Goal: Task Accomplishment & Management: Manage account settings

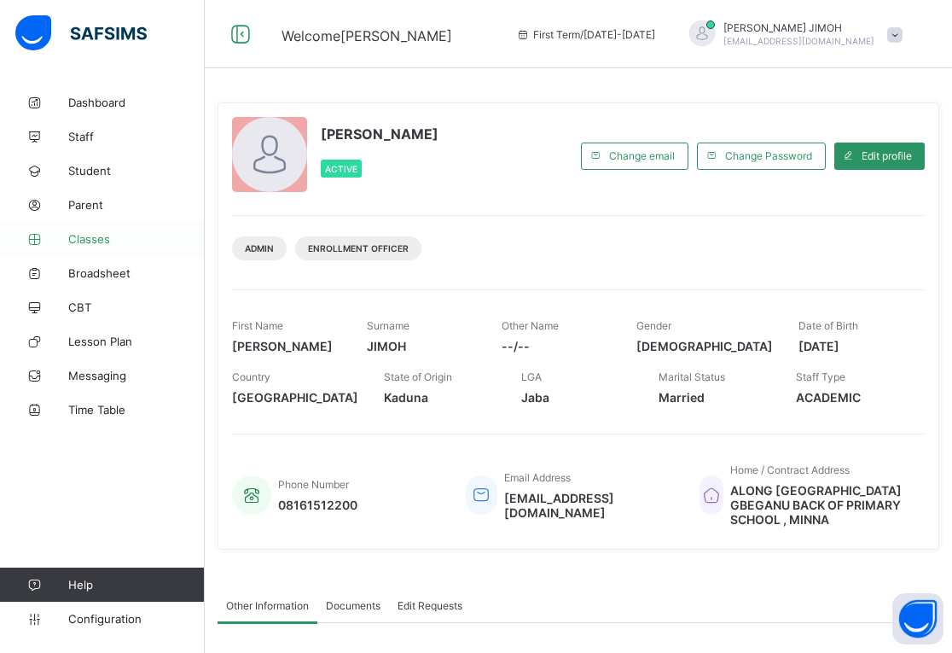
click at [95, 238] on span "Classes" at bounding box center [136, 239] width 136 height 14
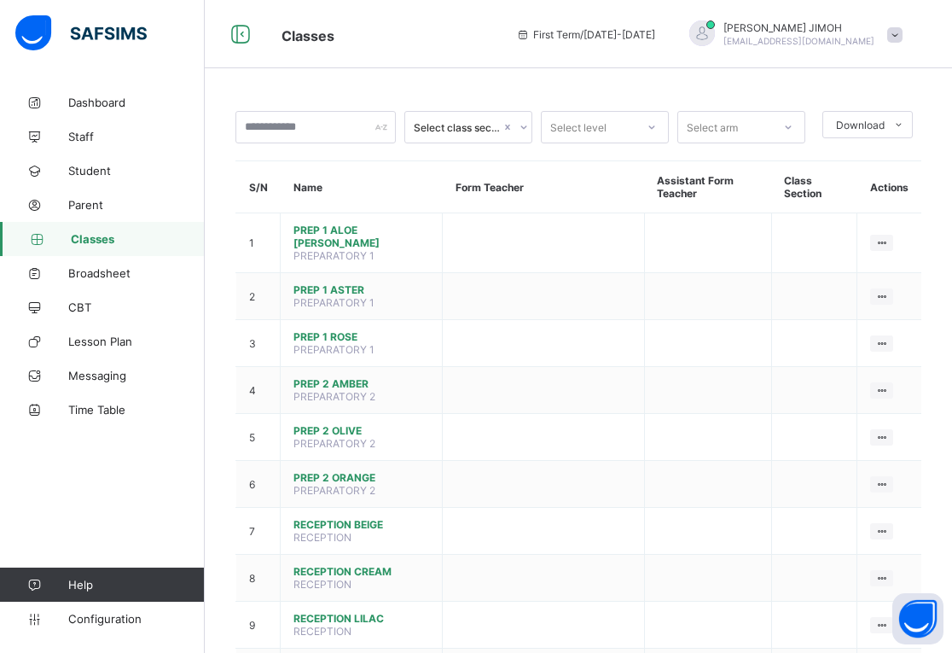
click at [657, 120] on icon at bounding box center [652, 127] width 10 height 17
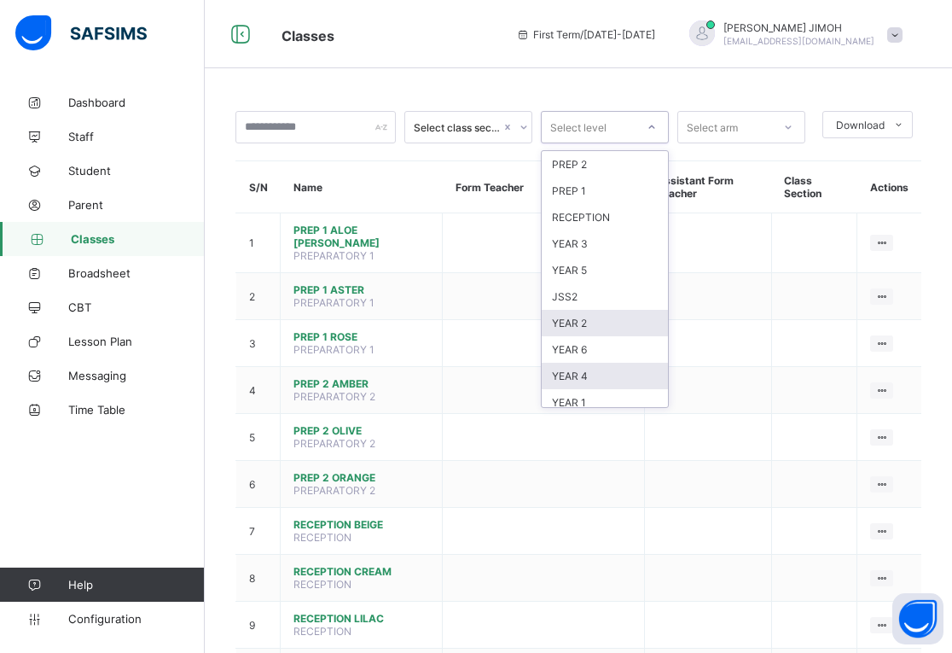
scroll to position [141, 0]
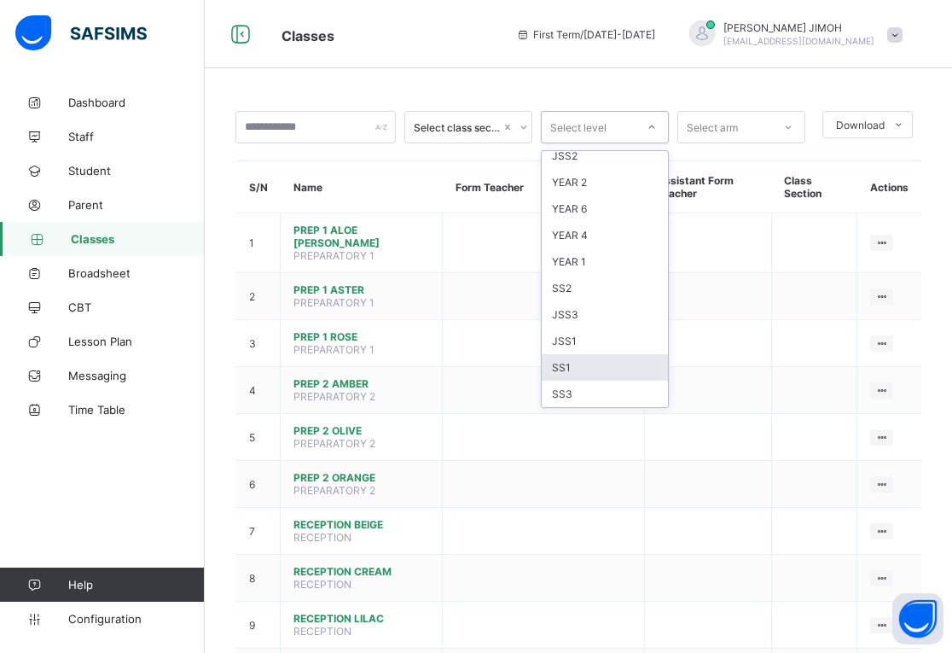
click at [596, 373] on div "SS1" at bounding box center [605, 367] width 126 height 26
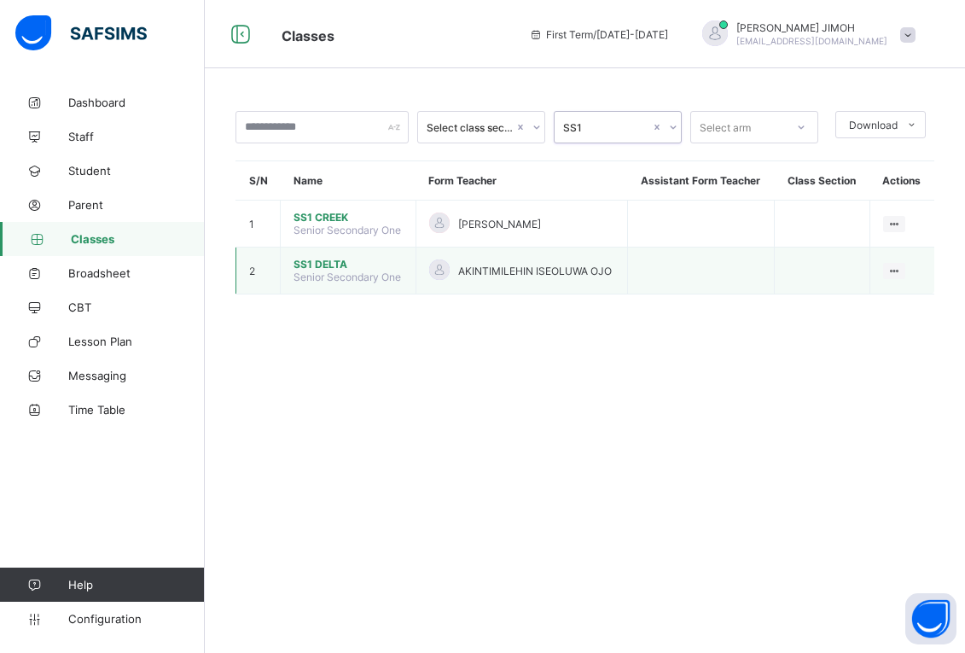
click at [345, 268] on span "SS1 DELTA" at bounding box center [347, 264] width 109 height 13
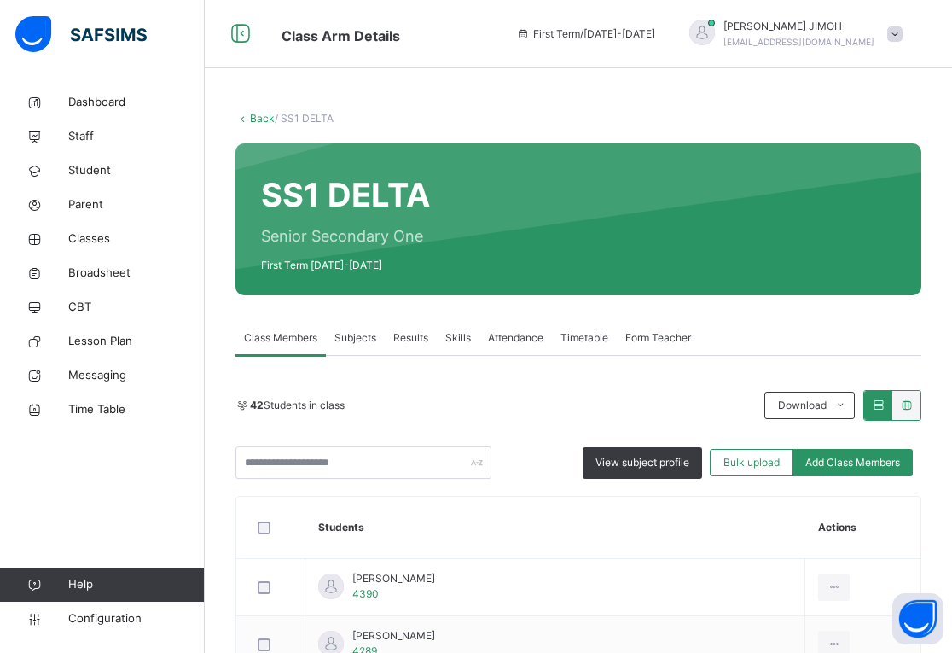
scroll to position [85, 0]
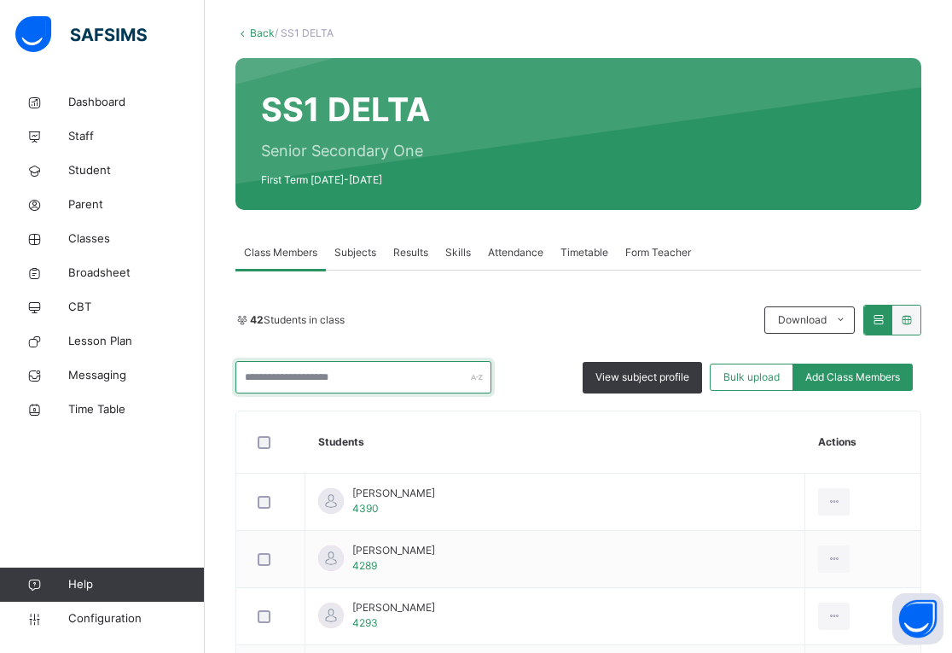
click at [276, 374] on input "text" at bounding box center [363, 377] width 256 height 32
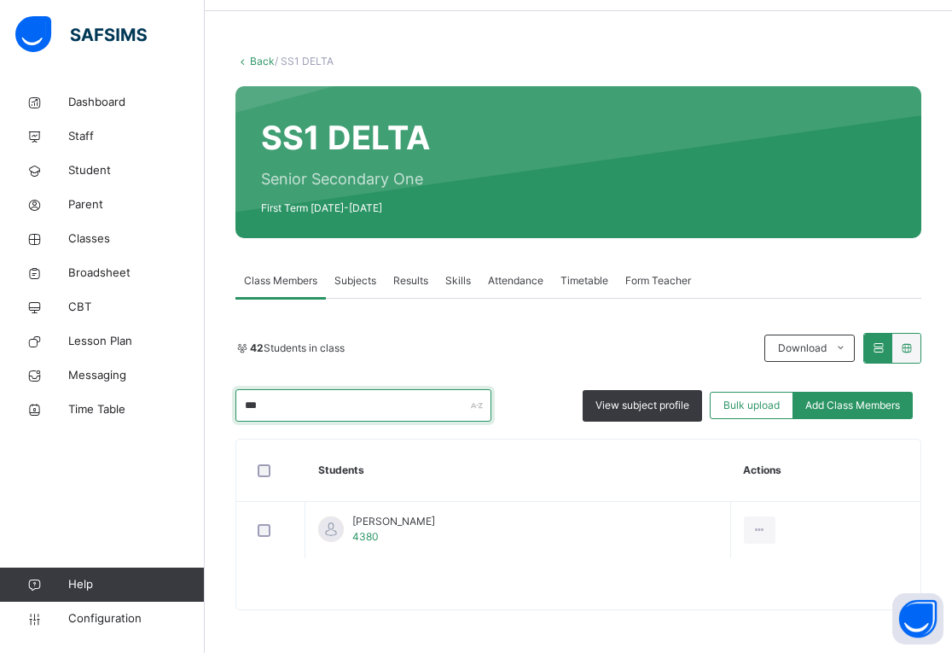
scroll to position [57, 0]
drag, startPoint x: 294, startPoint y: 400, endPoint x: 261, endPoint y: 409, distance: 34.3
click at [262, 409] on input "****" at bounding box center [346, 405] width 222 height 32
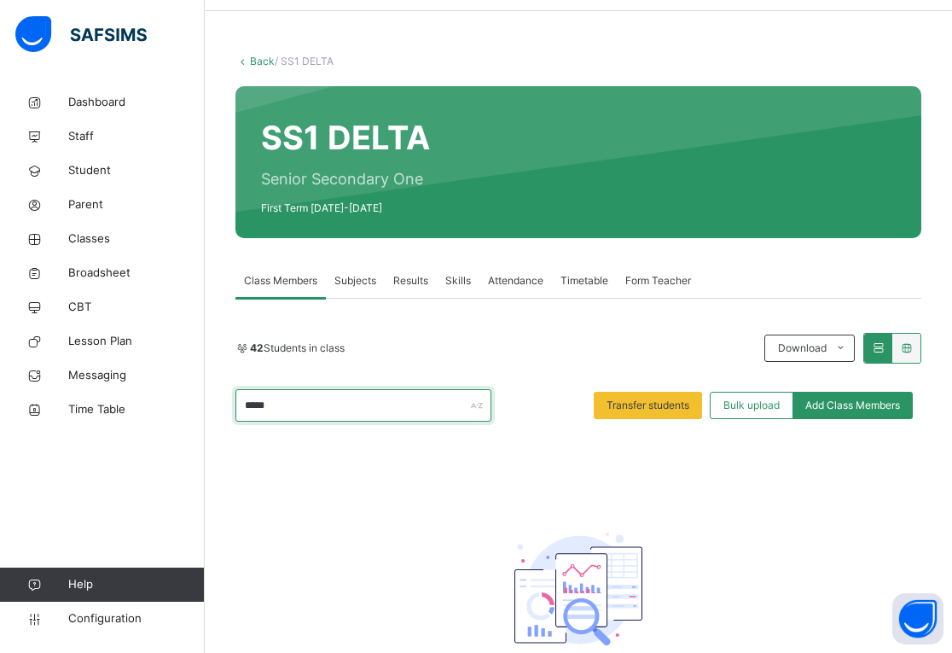
click at [265, 405] on input "*****" at bounding box center [363, 405] width 256 height 32
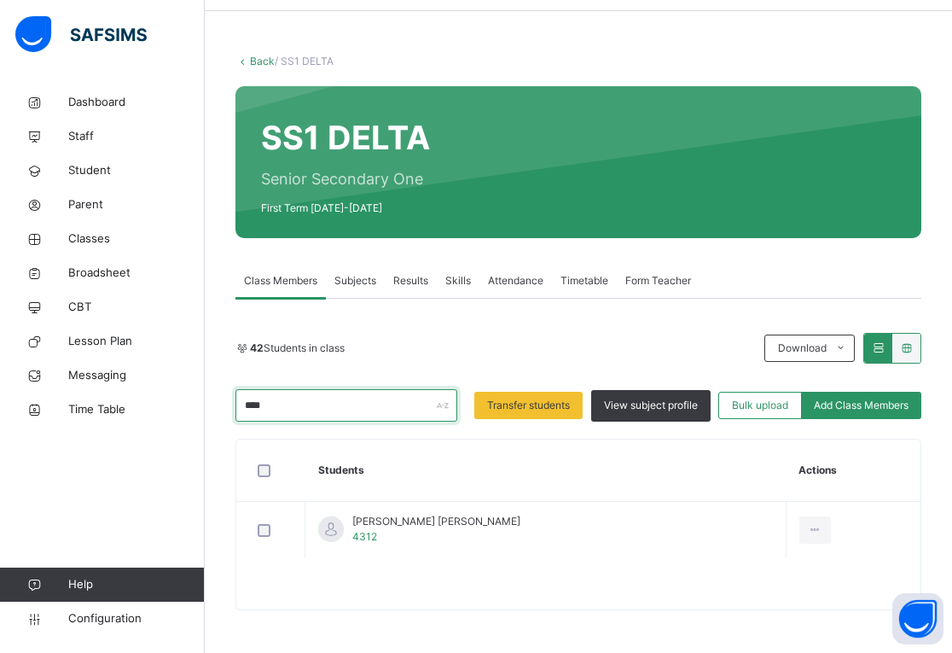
drag, startPoint x: 261, startPoint y: 407, endPoint x: 281, endPoint y: 409, distance: 20.5
click at [281, 409] on input "****" at bounding box center [346, 405] width 222 height 32
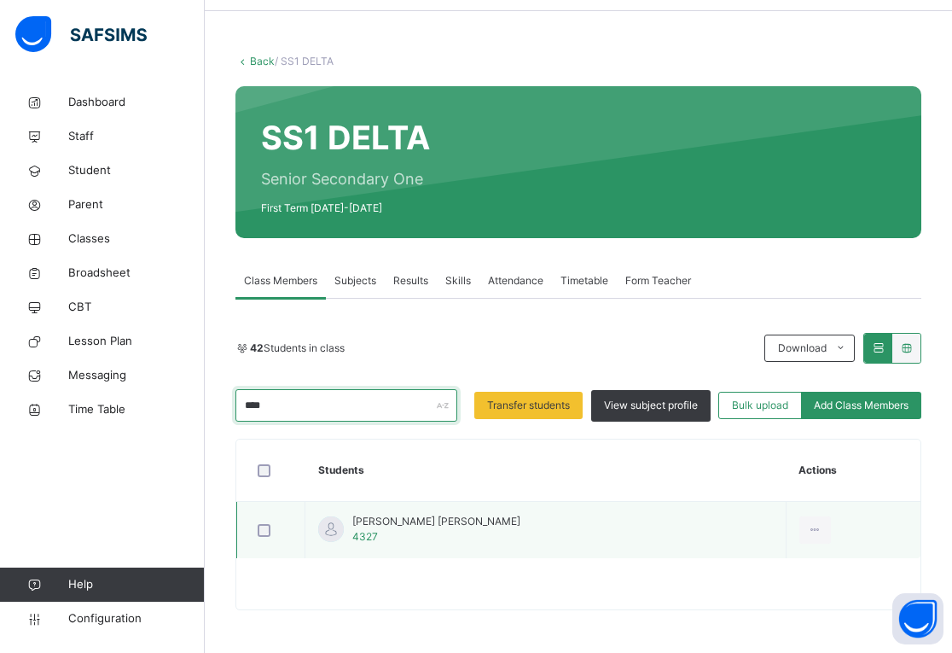
type input "****"
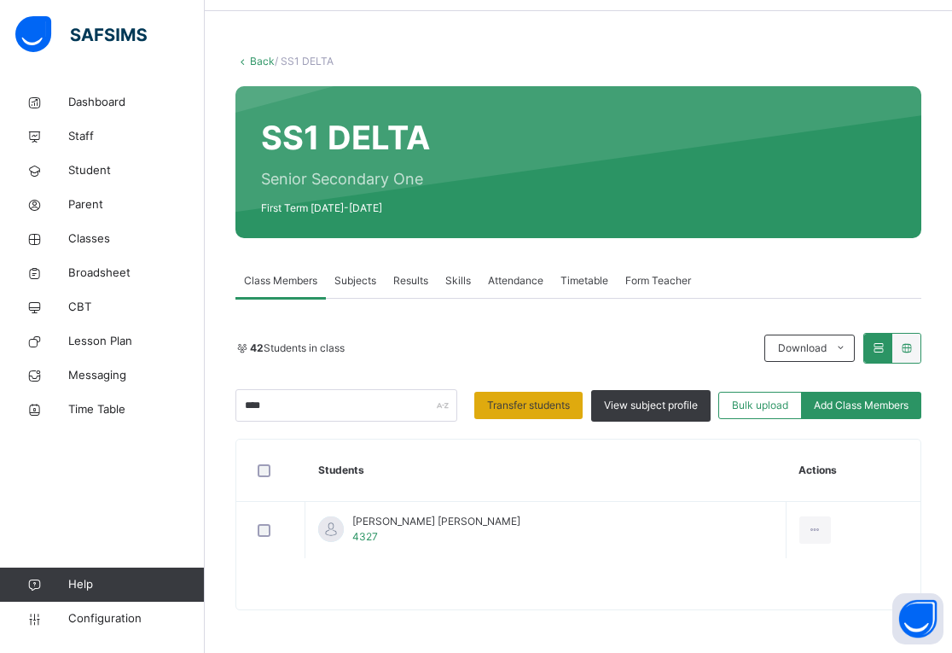
click at [543, 401] on span "Transfer students" at bounding box center [528, 404] width 83 height 15
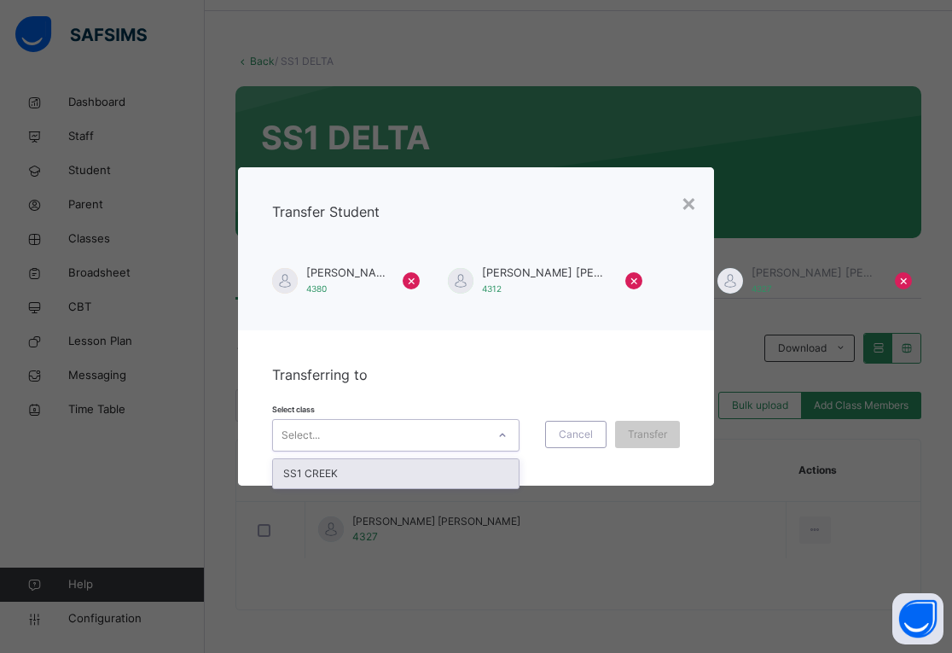
click at [456, 438] on div "Select..." at bounding box center [379, 435] width 213 height 26
click at [402, 470] on div "SS1 CREEK" at bounding box center [396, 473] width 246 height 29
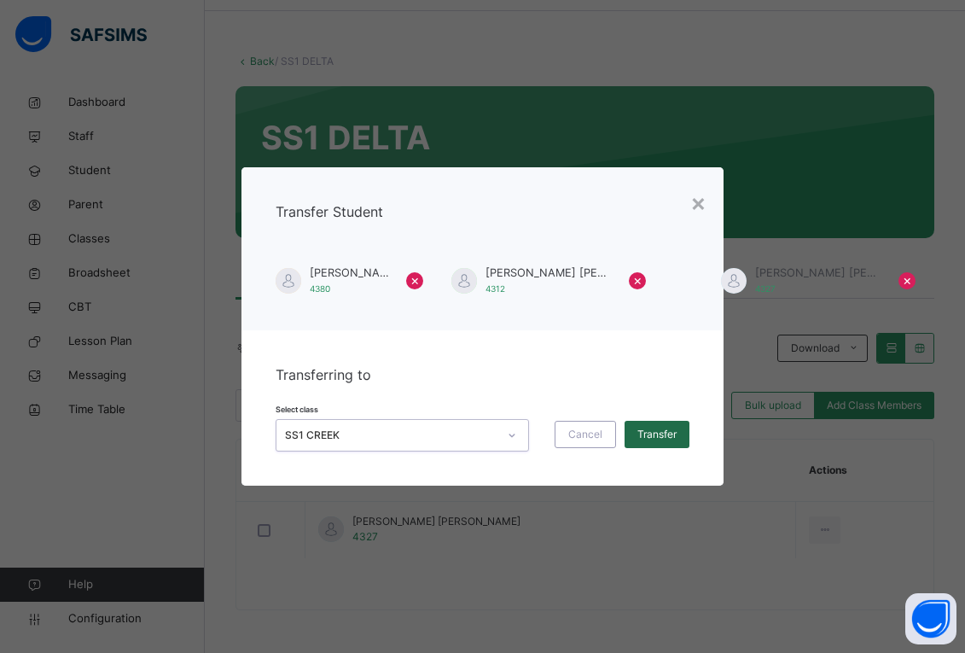
click at [653, 434] on span "Transfer" at bounding box center [656, 433] width 39 height 15
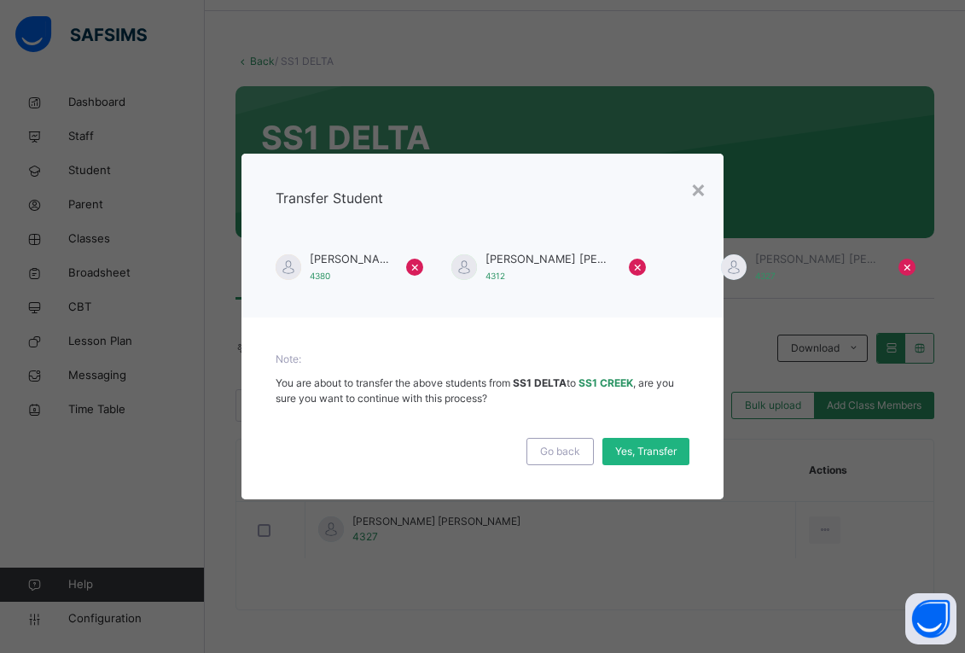
click at [637, 451] on span "Yes, Transfer" at bounding box center [645, 451] width 61 height 15
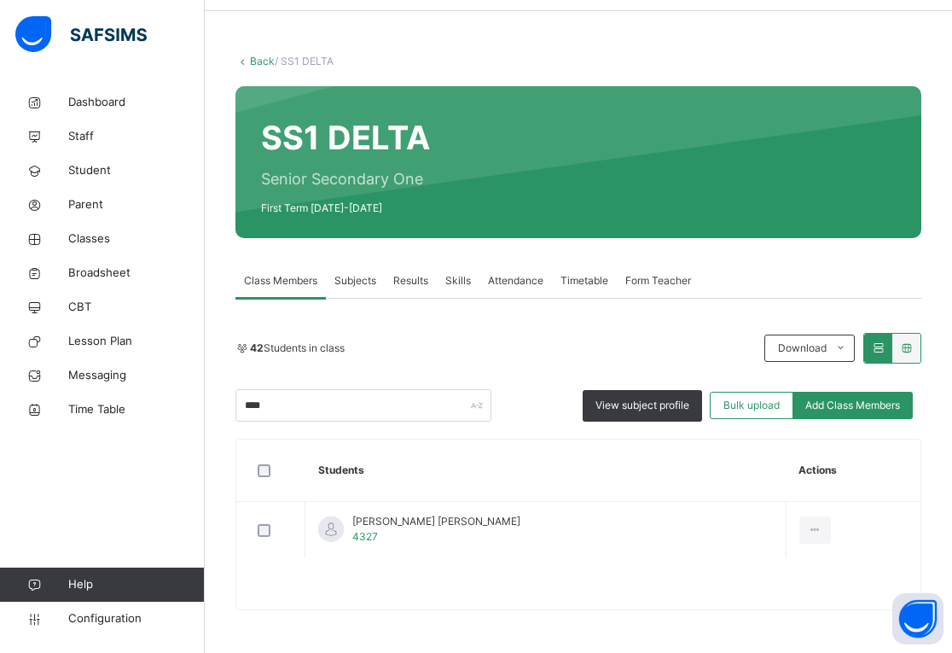
click at [258, 61] on link "Back" at bounding box center [262, 61] width 25 height 13
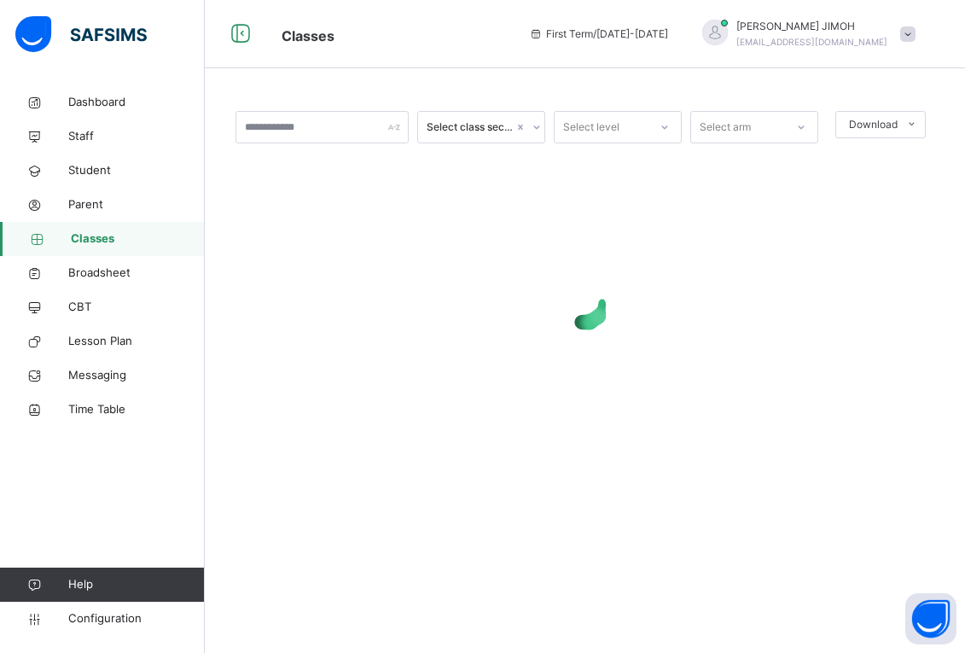
click at [670, 124] on icon at bounding box center [664, 127] width 10 height 17
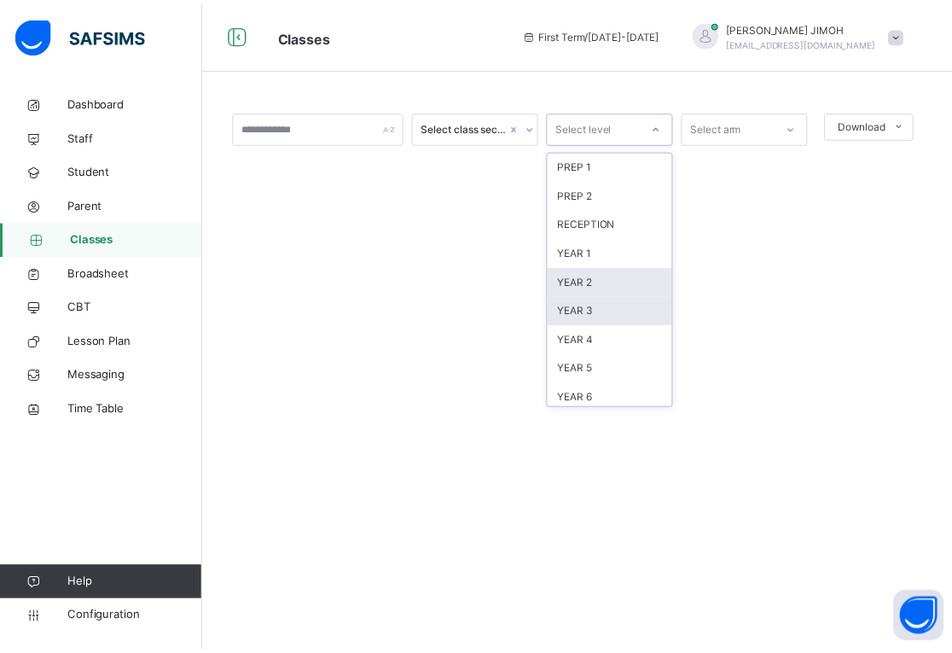
scroll to position [179, 0]
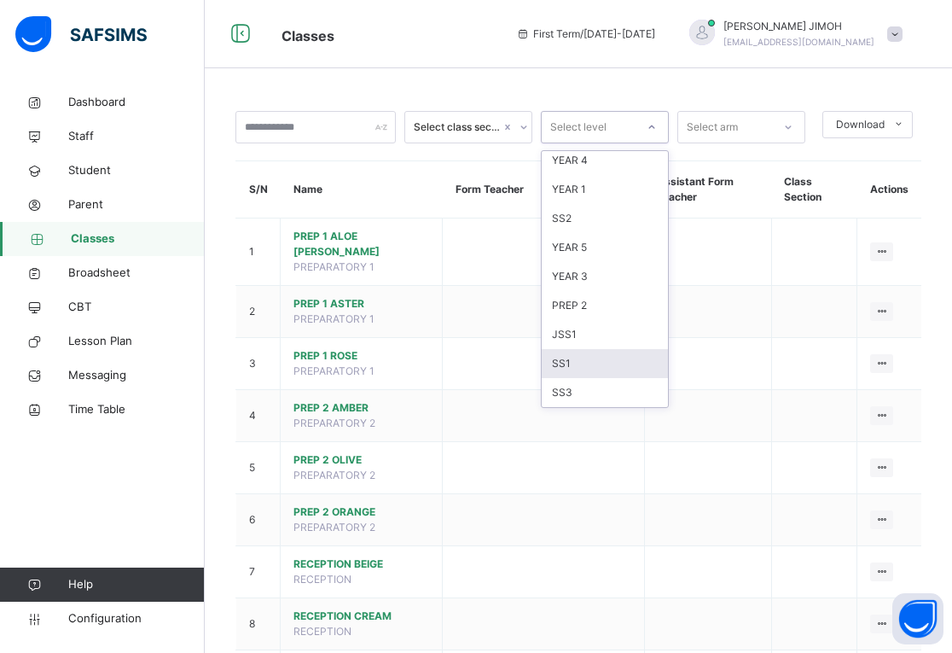
click at [599, 365] on div "SS1" at bounding box center [605, 363] width 126 height 29
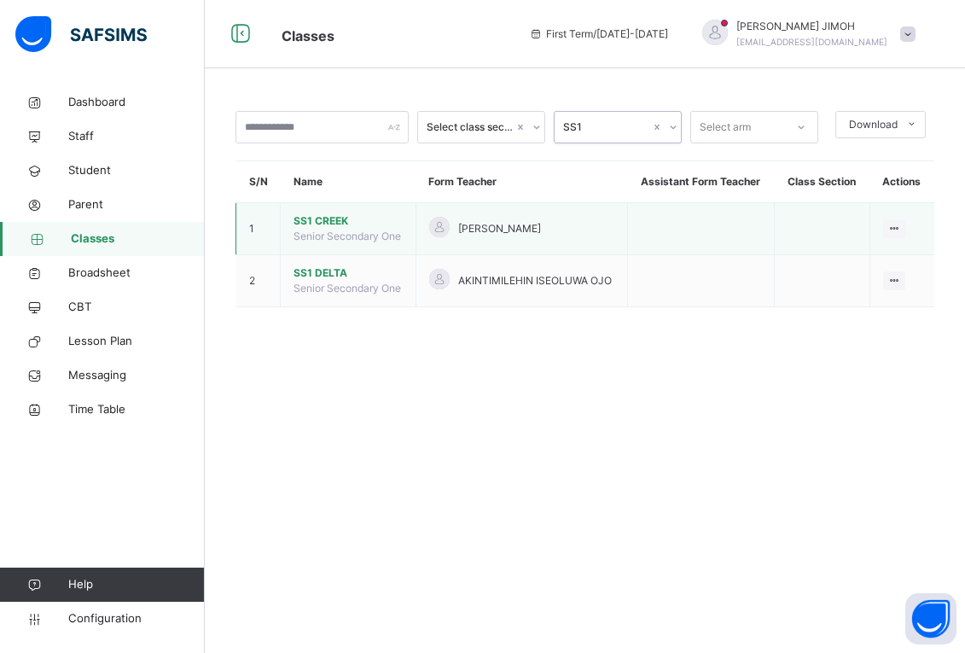
click at [319, 219] on span "SS1 CREEK" at bounding box center [347, 220] width 109 height 15
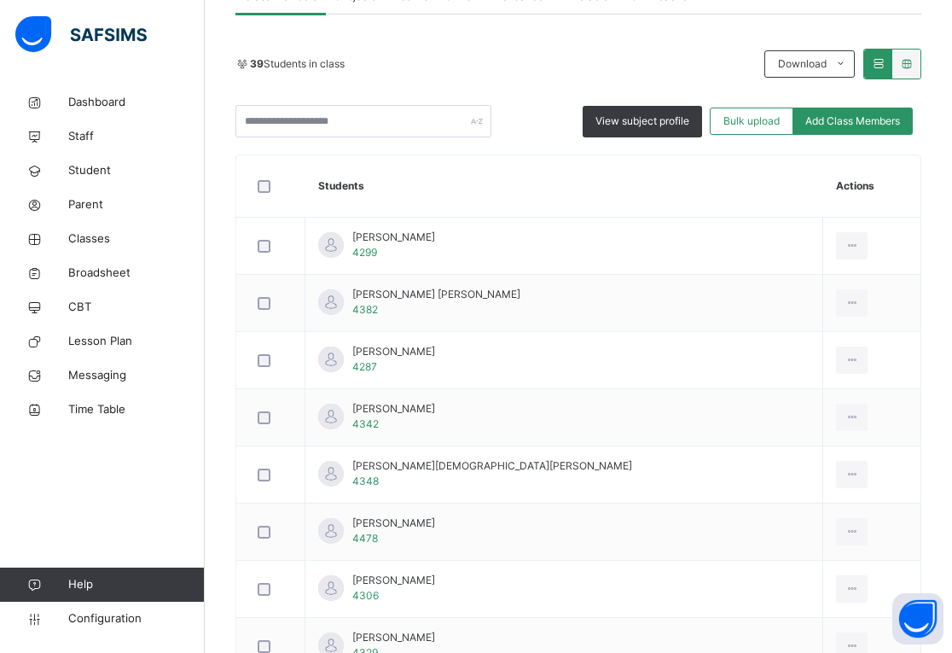
scroll to position [256, 0]
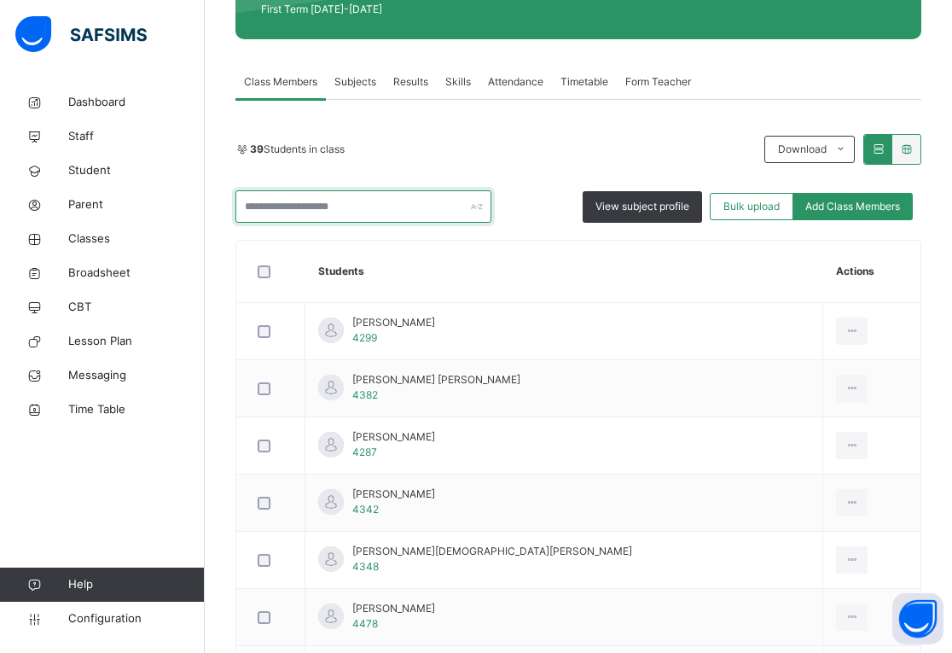
click at [348, 206] on input "text" at bounding box center [363, 206] width 256 height 32
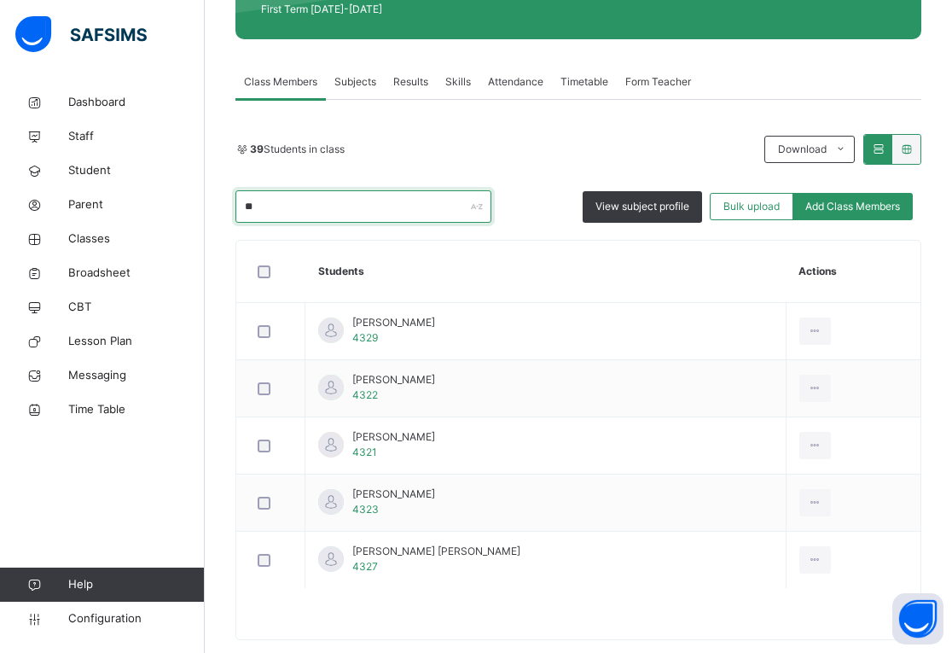
type input "*"
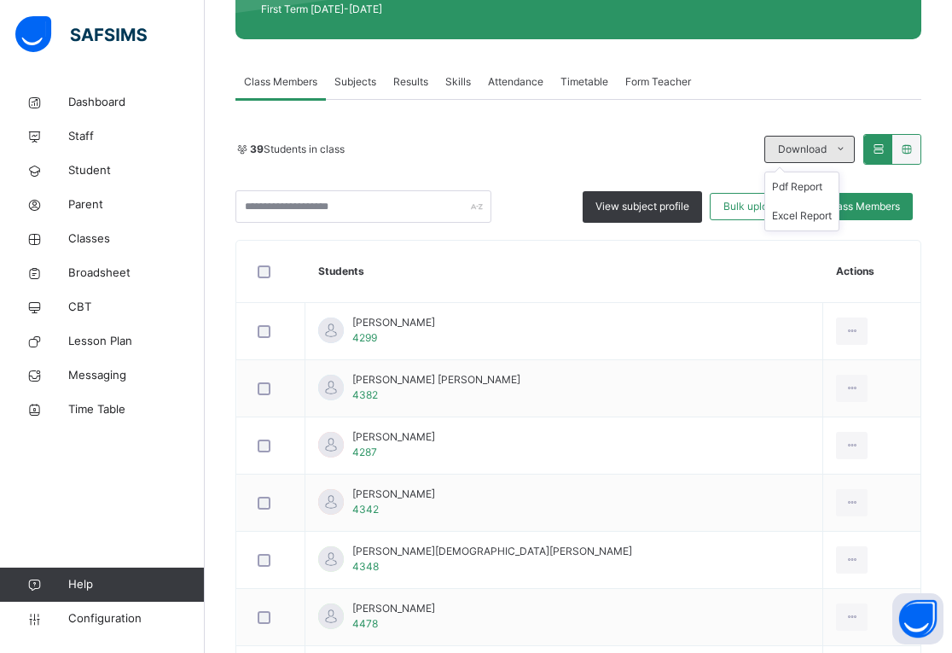
click at [847, 145] on icon at bounding box center [840, 149] width 13 height 14
click at [823, 182] on li "Pdf Report" at bounding box center [801, 186] width 73 height 29
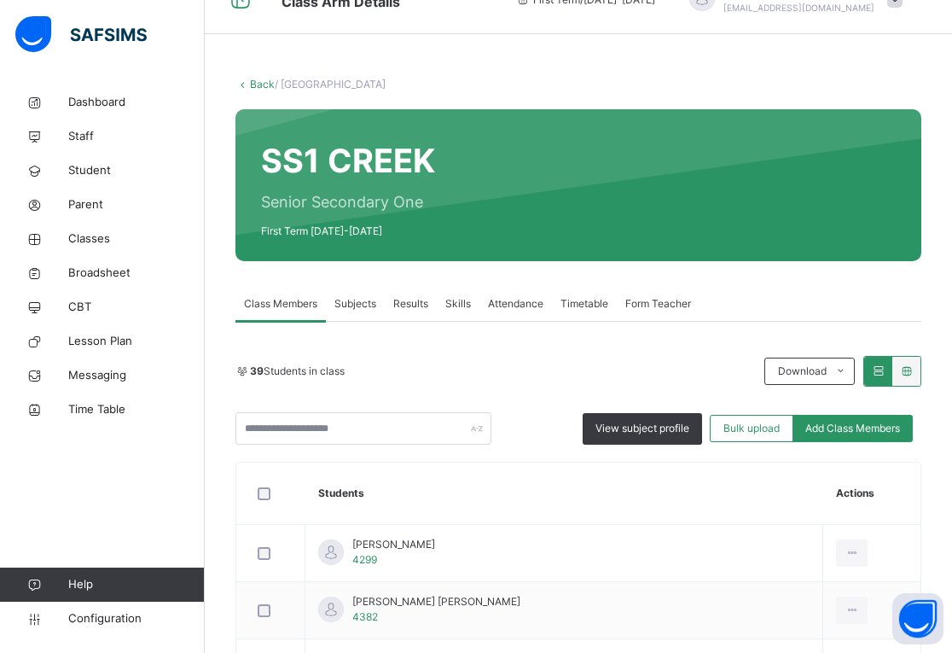
scroll to position [0, 0]
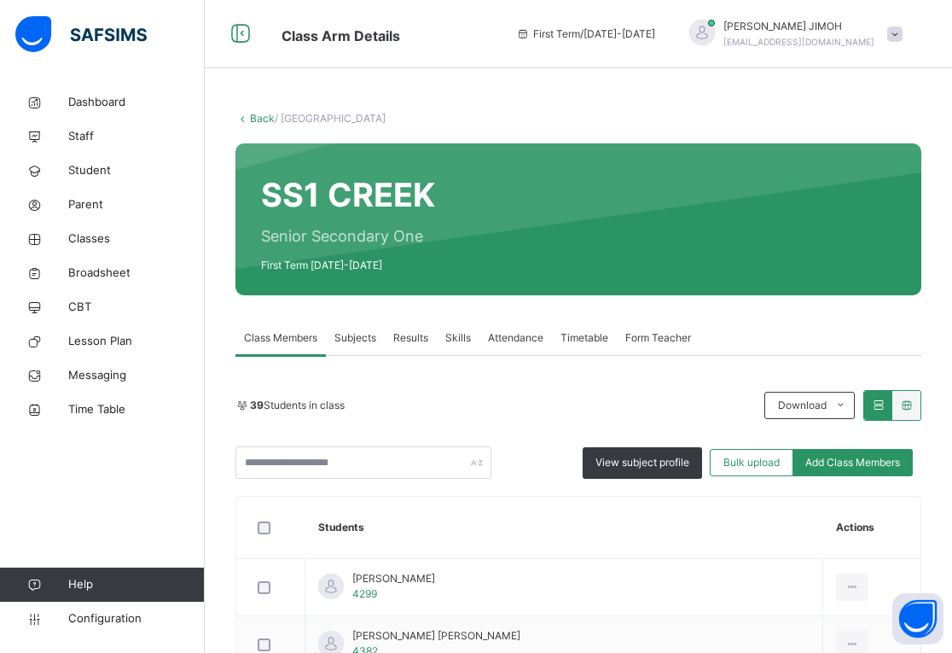
click at [257, 114] on link "Back" at bounding box center [262, 118] width 25 height 13
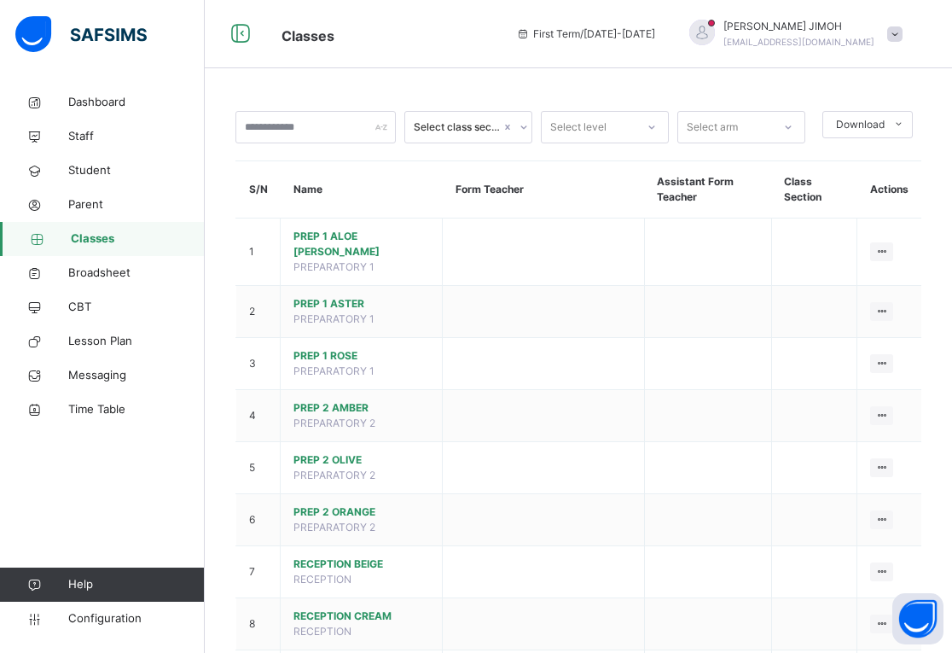
click at [657, 124] on icon at bounding box center [652, 127] width 10 height 17
click at [599, 364] on div "SS1" at bounding box center [605, 363] width 126 height 29
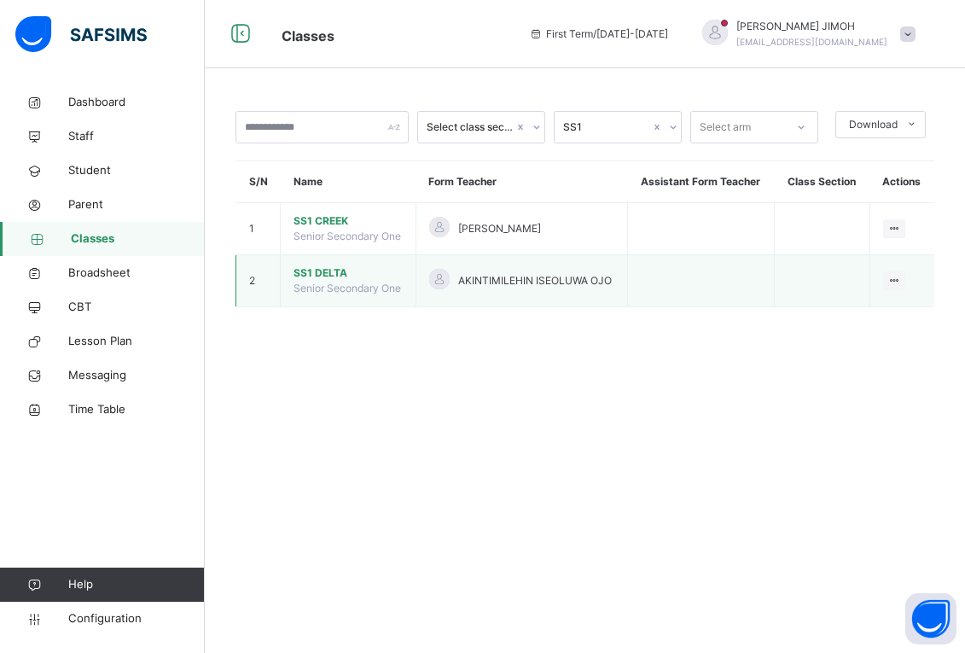
click at [312, 272] on span "SS1 DELTA" at bounding box center [347, 272] width 109 height 15
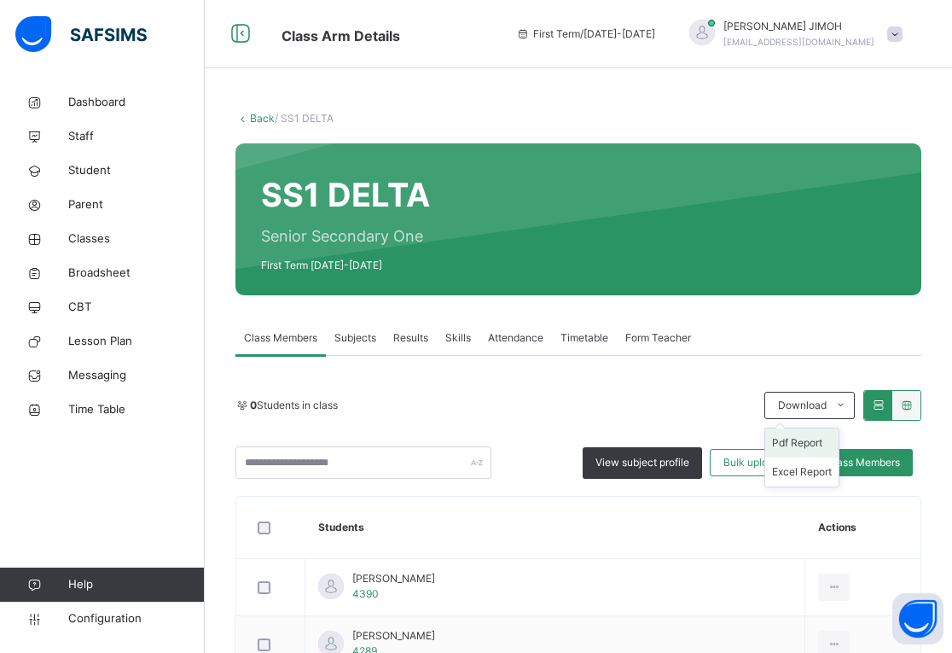
click at [808, 440] on li "Pdf Report" at bounding box center [801, 442] width 73 height 29
